Goal: Find specific fact: Find specific page/section

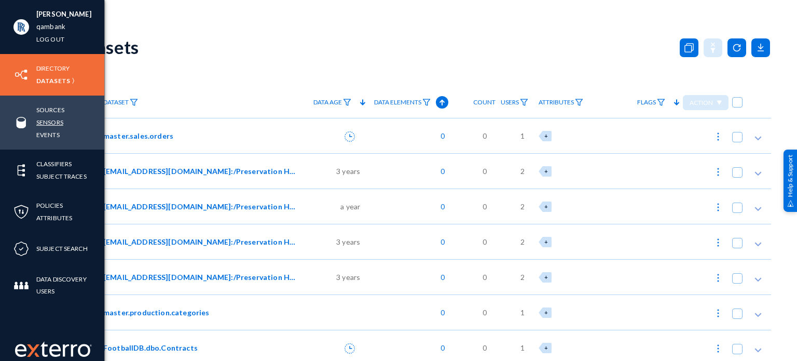
click at [50, 119] on link "Sensors" at bounding box center [49, 122] width 27 height 12
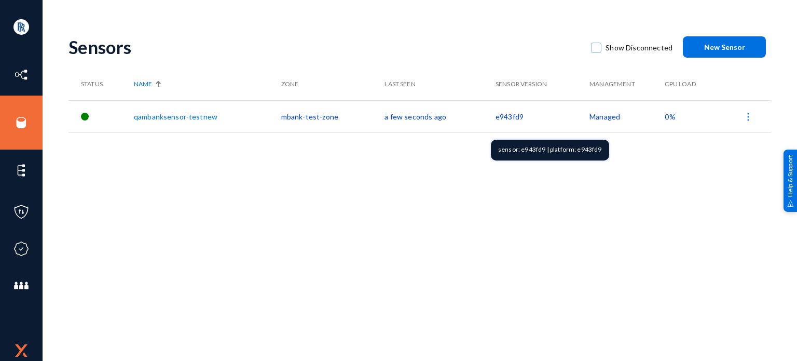
click at [496, 117] on td "e943fd9" at bounding box center [543, 116] width 94 height 32
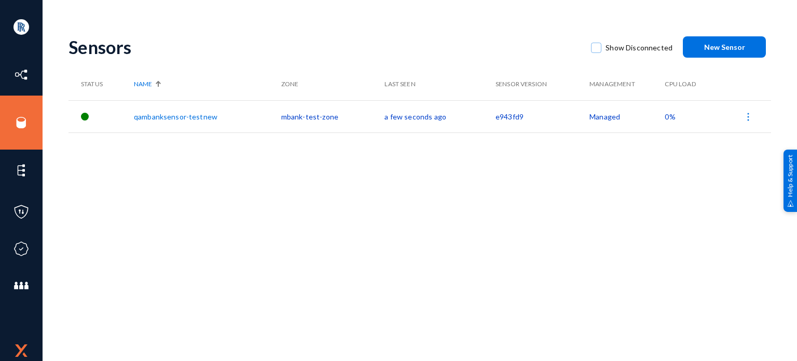
click at [496, 117] on td "e943fd9" at bounding box center [543, 116] width 94 height 32
copy td "e943fd9"
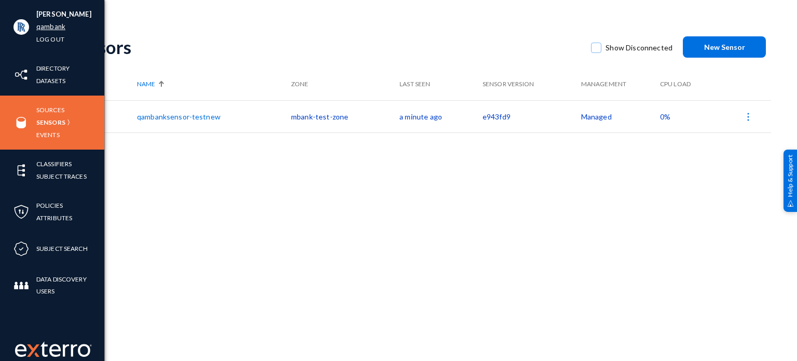
click at [46, 27] on link "qambank" at bounding box center [50, 27] width 29 height 12
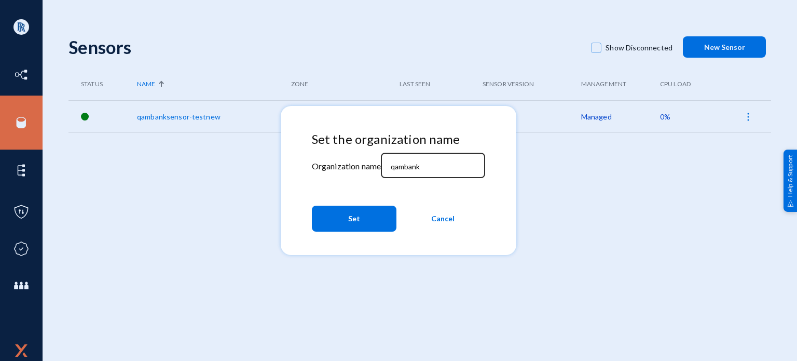
click at [392, 162] on input "qambank" at bounding box center [435, 166] width 89 height 9
type input "mbank"
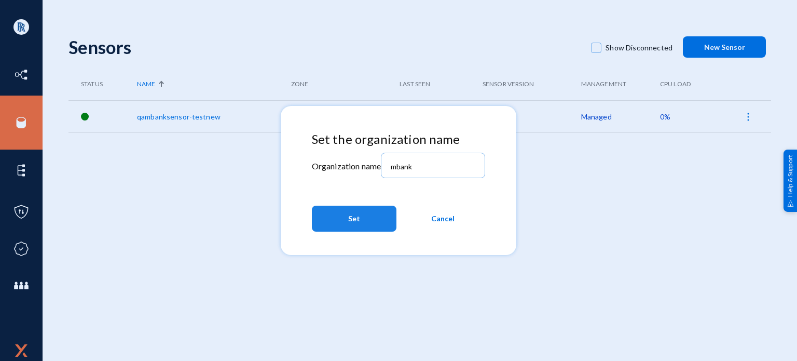
click at [379, 209] on button "Set" at bounding box center [354, 219] width 85 height 26
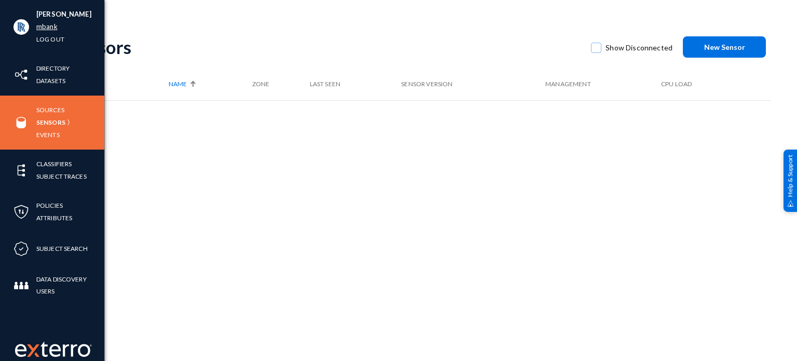
click at [50, 24] on link "mbank" at bounding box center [46, 27] width 21 height 12
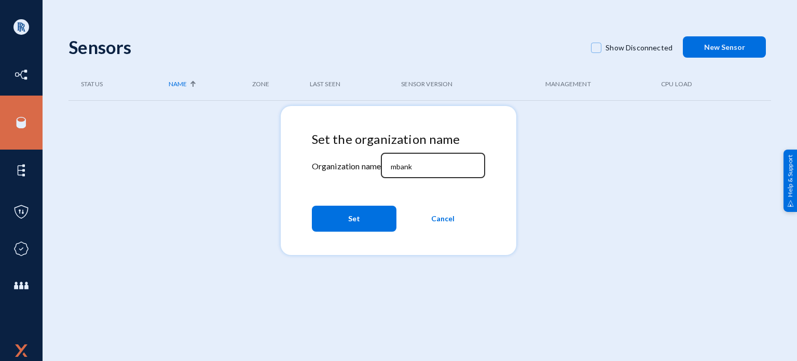
click at [428, 160] on div "mbank" at bounding box center [433, 164] width 93 height 27
type input "mbankdataprivacy"
click at [354, 216] on span "Set" at bounding box center [354, 218] width 12 height 19
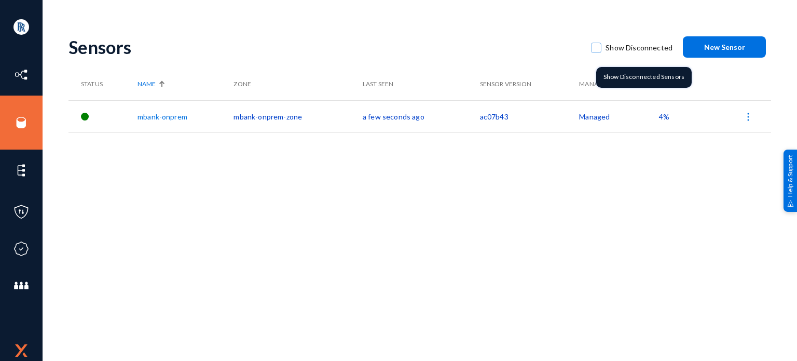
click at [600, 45] on span at bounding box center [596, 48] width 10 height 10
click at [597, 52] on input "Show Disconnected" at bounding box center [596, 52] width 1 height 1
checkbox input "true"
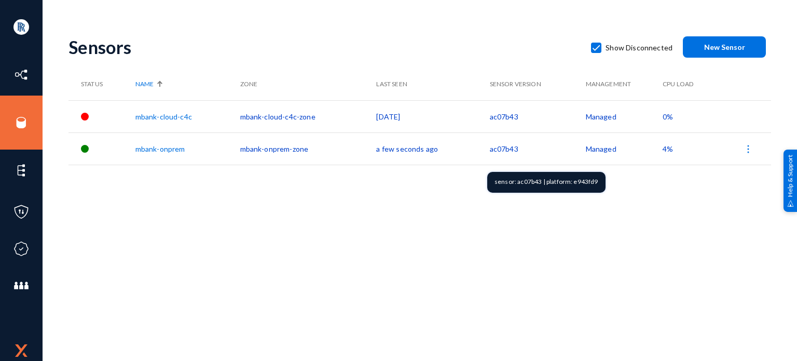
click at [584, 182] on div "sensor: ac07b43 | platform: e943fd9" at bounding box center [546, 182] width 118 height 21
copy div "e943fd9"
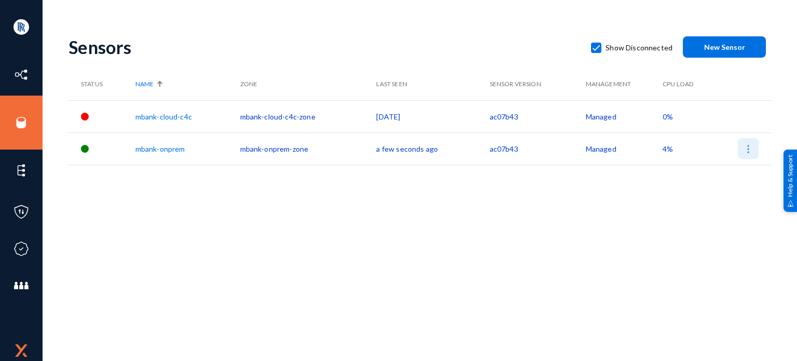
click at [748, 150] on img at bounding box center [748, 149] width 10 height 10
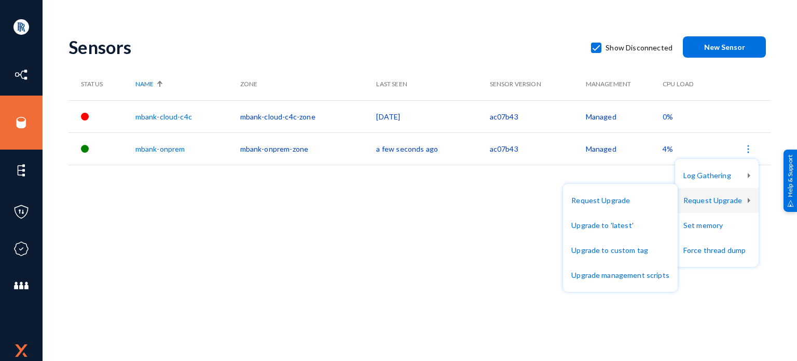
click at [273, 204] on div at bounding box center [398, 180] width 797 height 361
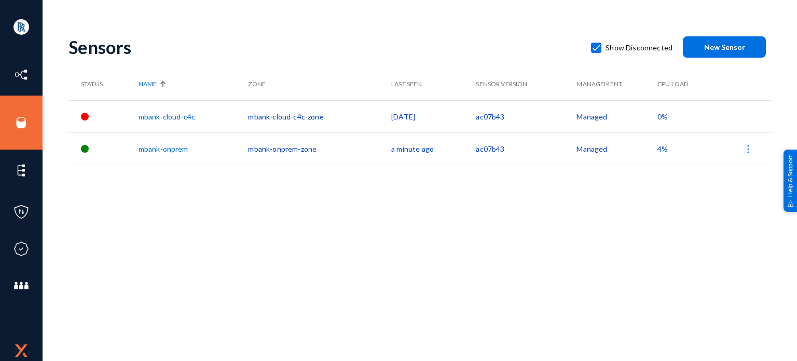
click at [184, 282] on div "Sensors Show Disconnected New Sensor Status Name Zone Last Seen Sensor Version …" at bounding box center [420, 181] width 703 height 311
